Goal: Check status

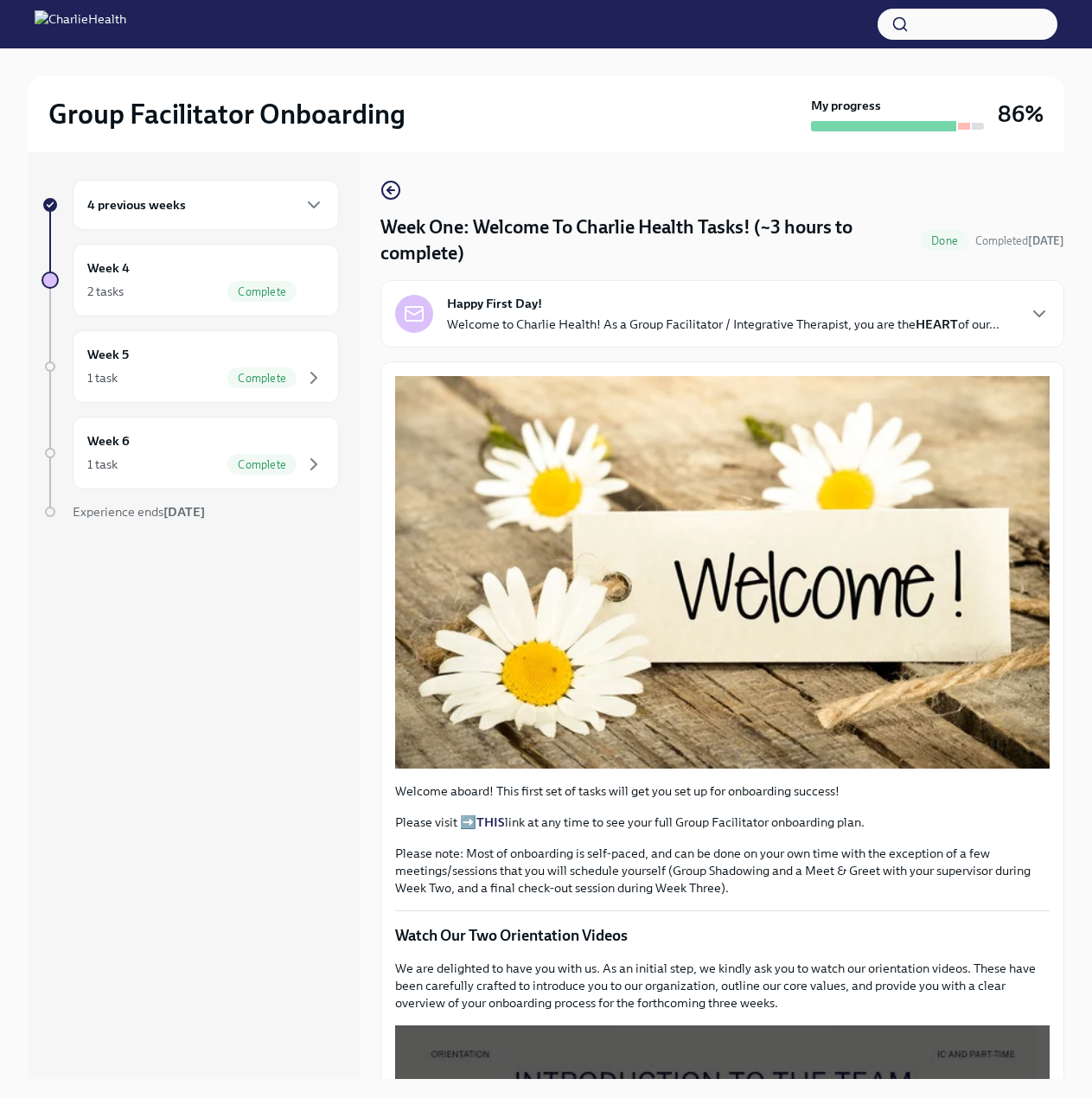
click at [49, 287] on div at bounding box center [50, 280] width 18 height 18
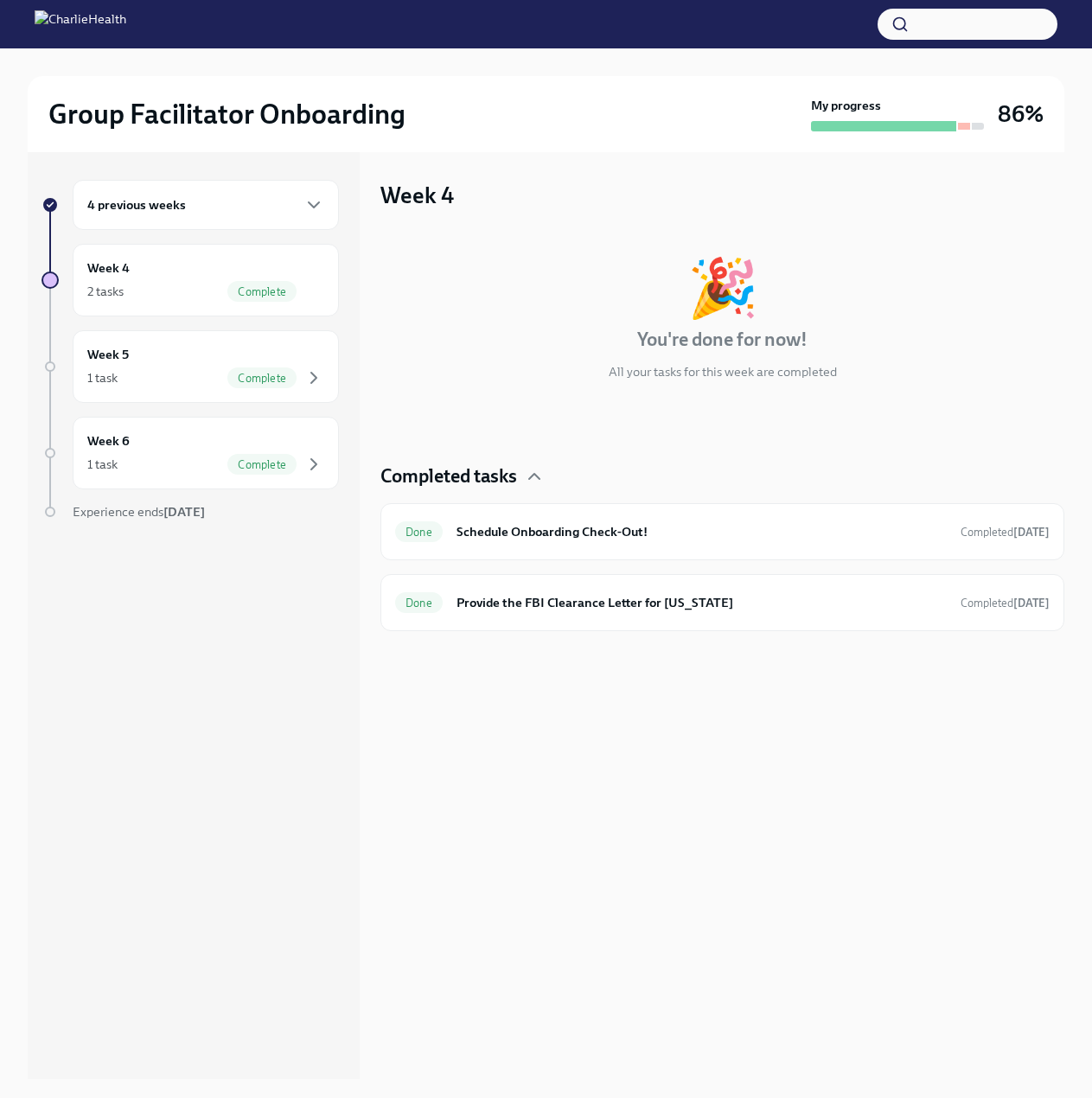
drag, startPoint x: 894, startPoint y: 128, endPoint x: 926, endPoint y: 104, distance: 40.0
click at [894, 127] on div at bounding box center [884, 125] width 146 height 10
click at [997, 102] on div "My progress 86%" at bounding box center [927, 114] width 232 height 35
click at [1013, 111] on h3 "86%" at bounding box center [1021, 114] width 46 height 31
click at [172, 476] on div "Week 6 1 task Complete" at bounding box center [205, 452] width 266 height 73
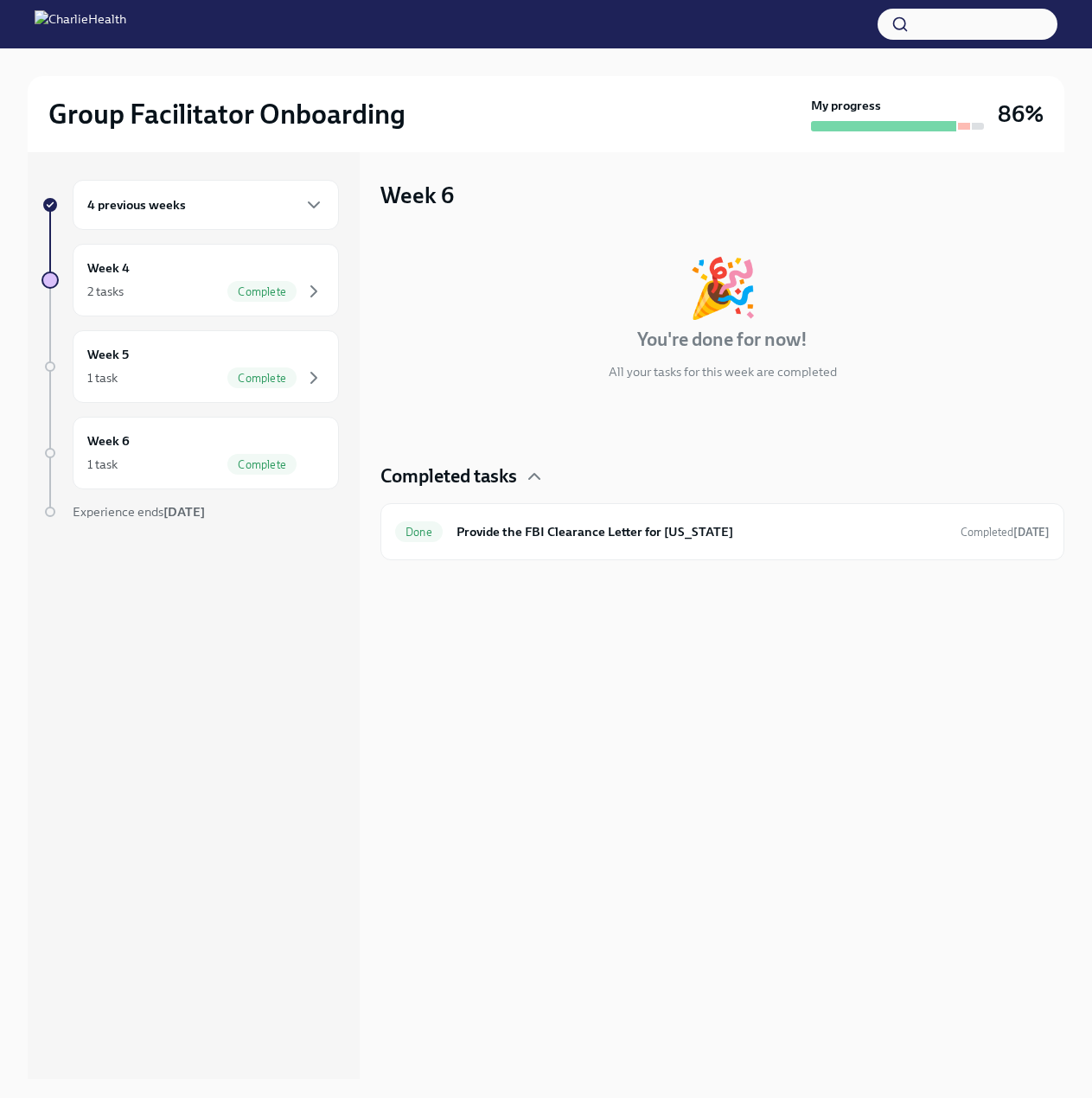
drag, startPoint x: 165, startPoint y: 502, endPoint x: 119, endPoint y: 490, distance: 47.5
click at [164, 502] on div "4 previous weeks Week 4 2 tasks Complete Week 5 1 task Complete Week 6 1 task C…" at bounding box center [190, 384] width 298 height 410
click at [151, 436] on div "Week 6 1 task Complete" at bounding box center [205, 452] width 237 height 43
click at [194, 368] on div "1 task Complete" at bounding box center [205, 378] width 237 height 21
click at [225, 287] on div "2 tasks Complete" at bounding box center [205, 291] width 237 height 21
